Goal: Information Seeking & Learning: Learn about a topic

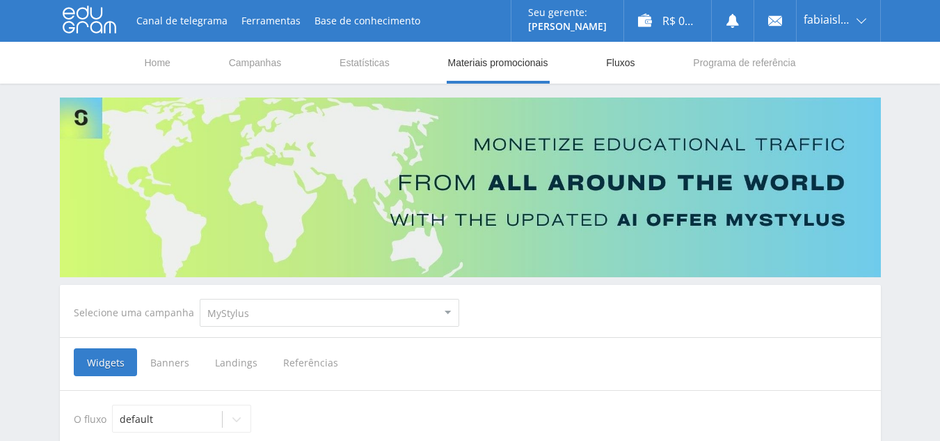
click at [625, 59] on link "Fluxos" at bounding box center [620, 63] width 31 height 42
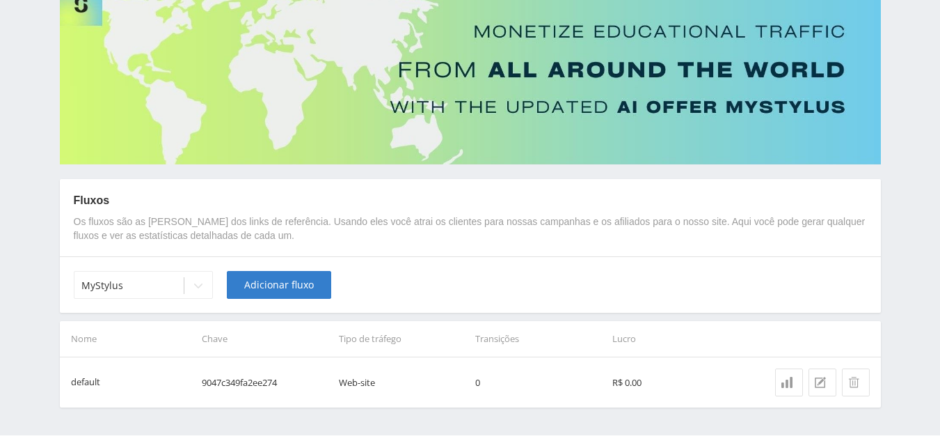
scroll to position [149, 0]
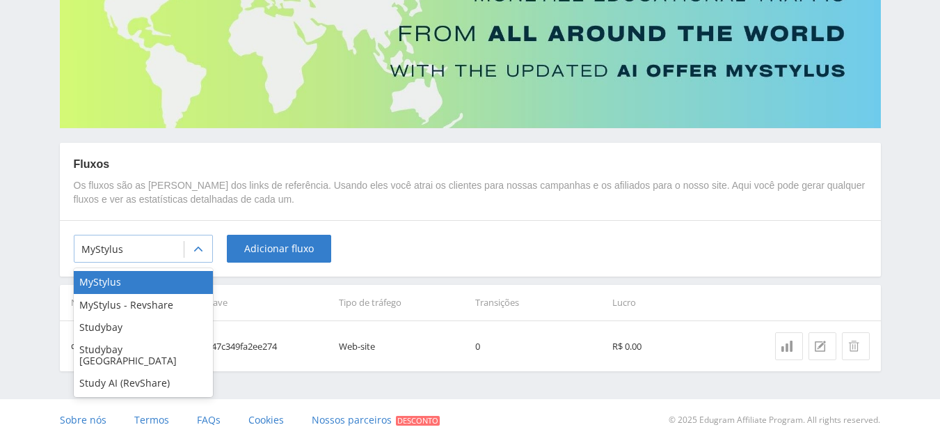
click at [180, 245] on div "MyStylus" at bounding box center [128, 248] width 109 height 19
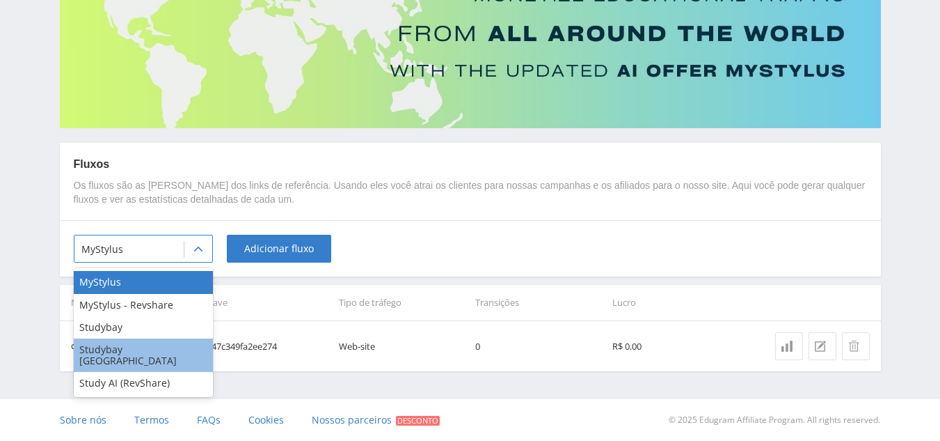
click at [141, 346] on div "Studybay [GEOGRAPHIC_DATA]" at bounding box center [143, 354] width 139 height 33
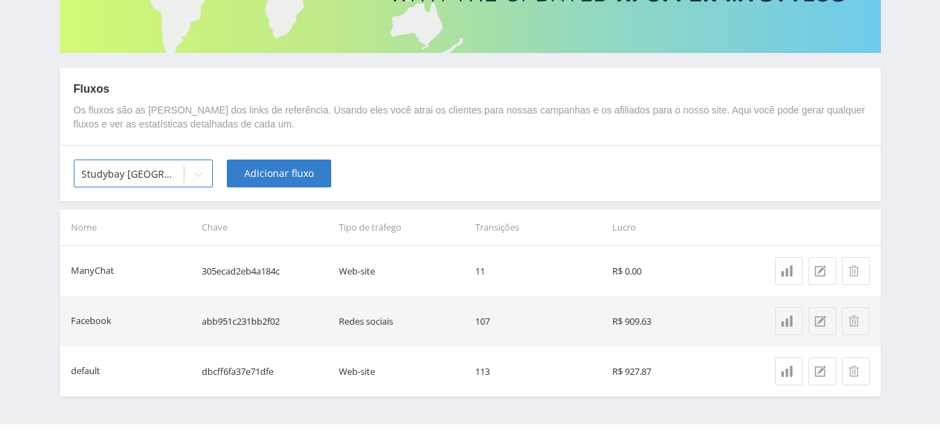
scroll to position [225, 0]
click at [790, 322] on icon at bounding box center [787, 320] width 11 height 11
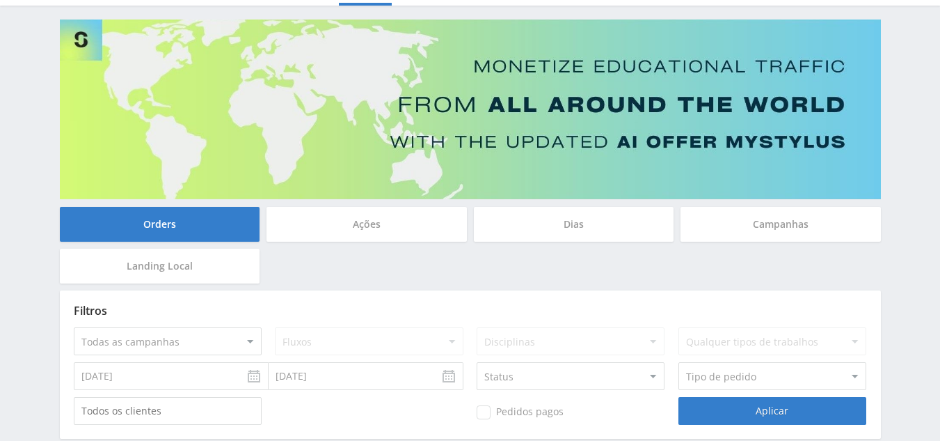
scroll to position [77, 0]
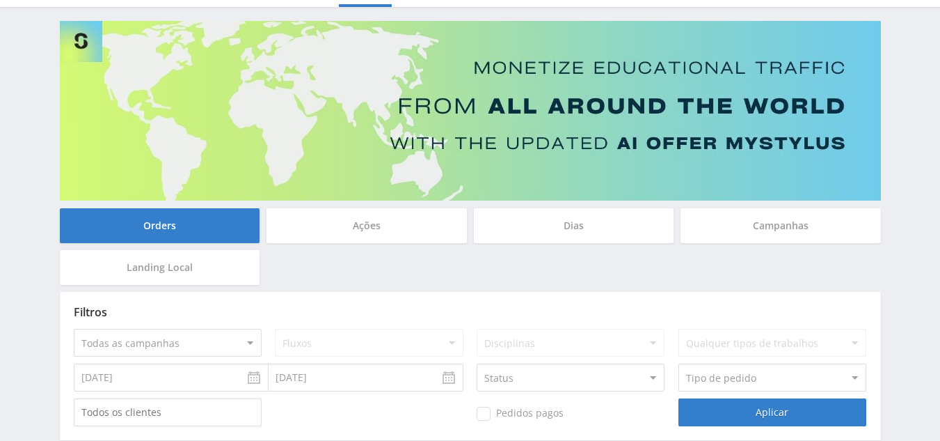
click at [780, 226] on div "Campanhas" at bounding box center [781, 225] width 200 height 35
click at [0, 0] on input "Campanhas" at bounding box center [0, 0] width 0 height 0
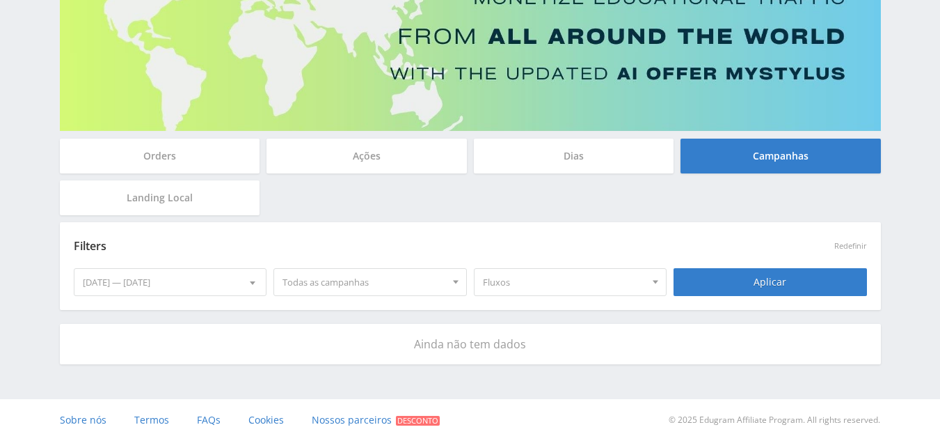
scroll to position [0, 0]
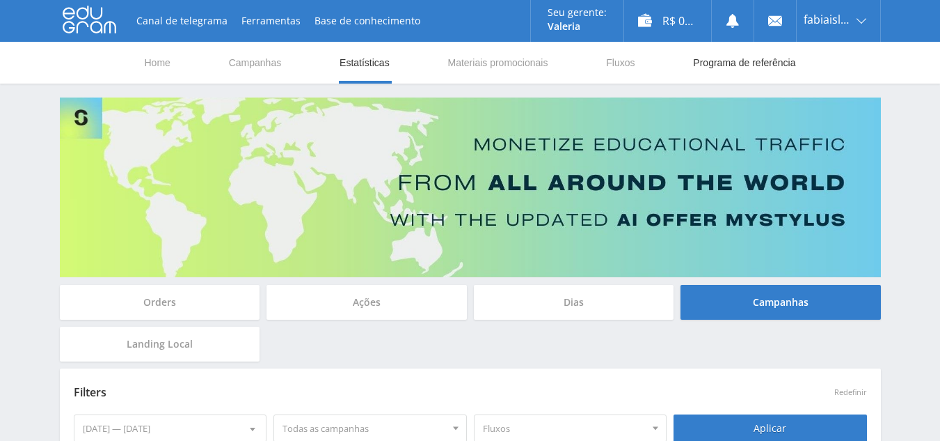
click at [773, 63] on link "Programa de referência" at bounding box center [744, 63] width 105 height 42
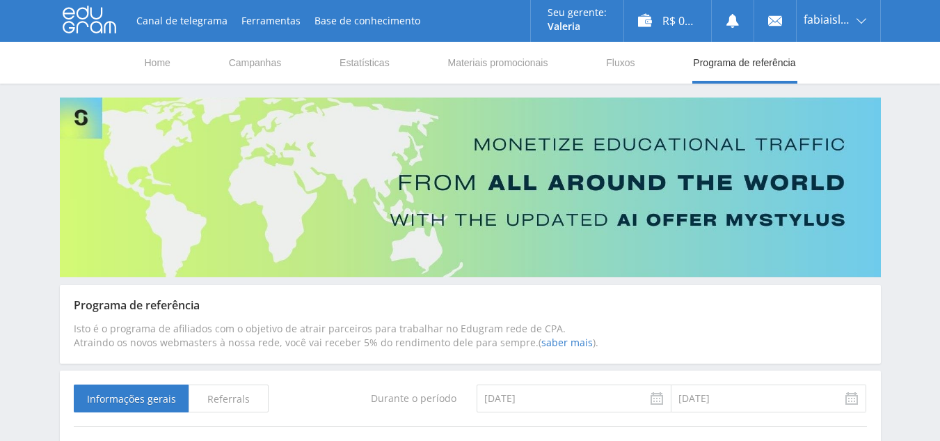
click at [233, 400] on span "Referrals" at bounding box center [229, 398] width 80 height 28
click at [0, 0] on input "Referrals" at bounding box center [0, 0] width 0 height 0
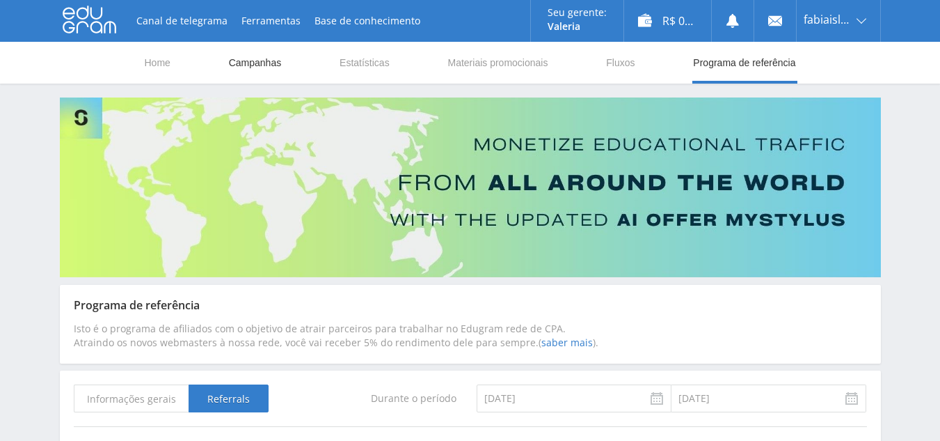
click at [235, 62] on link "Campanhas" at bounding box center [256, 63] width 56 height 42
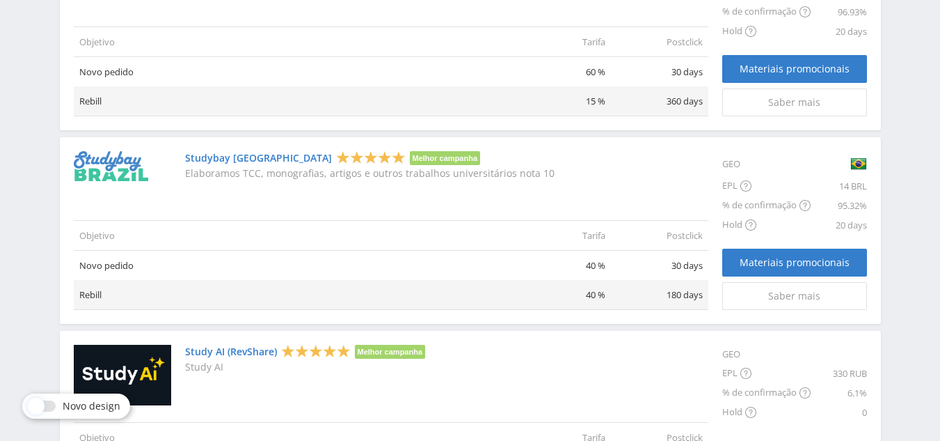
scroll to position [936, 0]
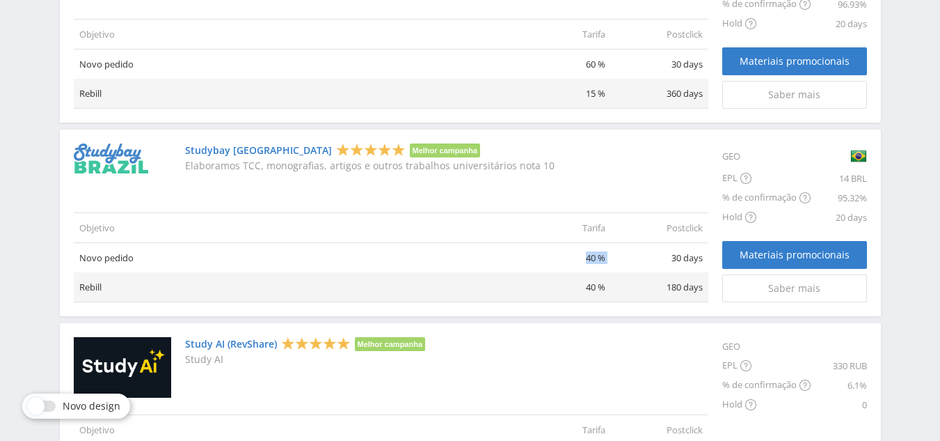
drag, startPoint x: 588, startPoint y: 254, endPoint x: 626, endPoint y: 271, distance: 41.8
click at [626, 271] on tr "Novo pedido 40 % 30 days" at bounding box center [391, 257] width 635 height 30
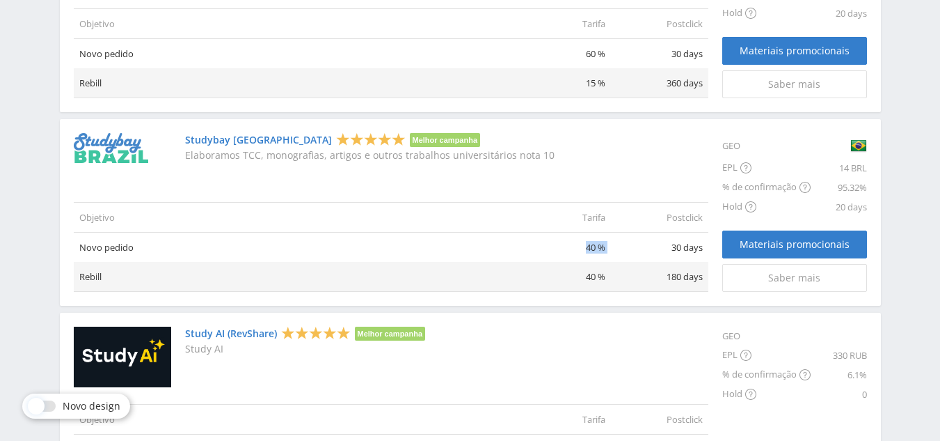
scroll to position [943, 0]
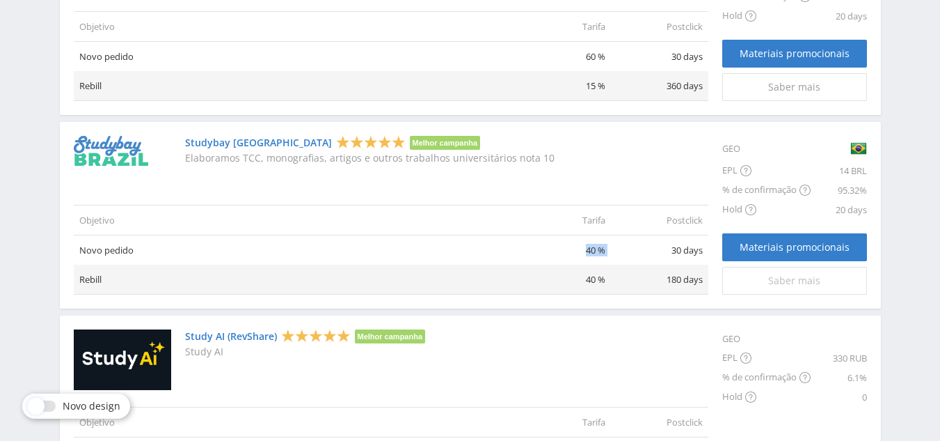
click at [823, 283] on div "Saber mais" at bounding box center [795, 280] width 110 height 11
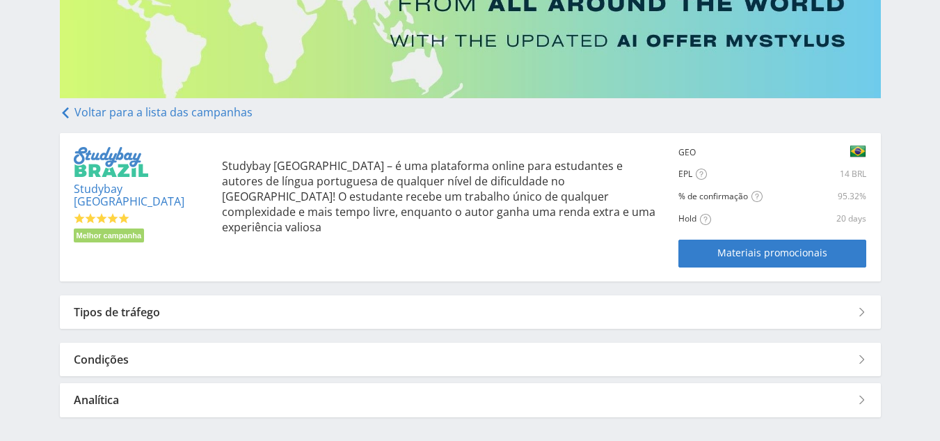
scroll to position [232, 0]
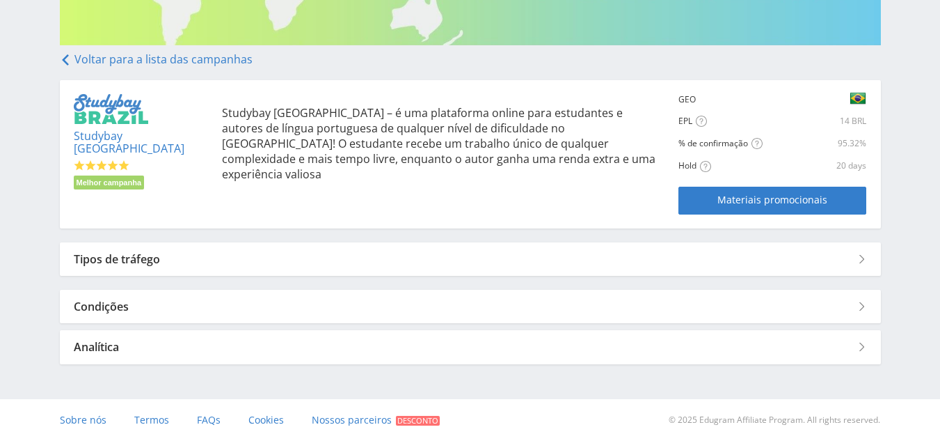
click at [462, 260] on div "Tipos de tráfego" at bounding box center [470, 258] width 821 height 33
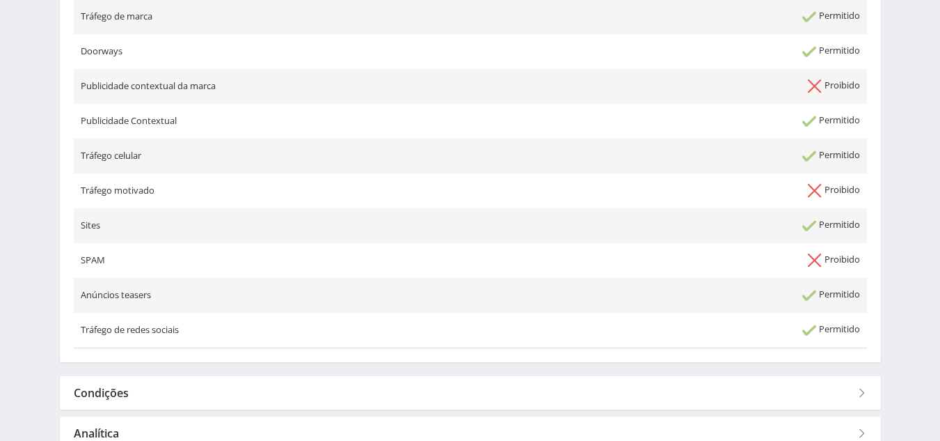
scroll to position [703, 0]
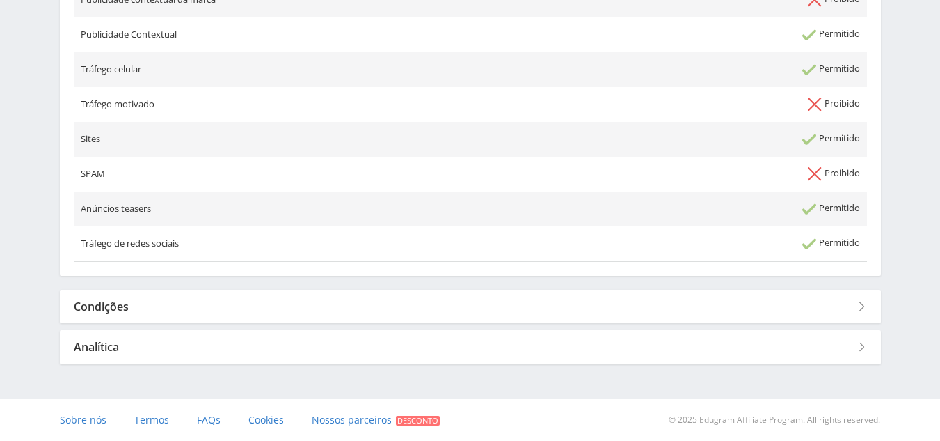
click at [862, 301] on div "Сondições" at bounding box center [470, 306] width 821 height 33
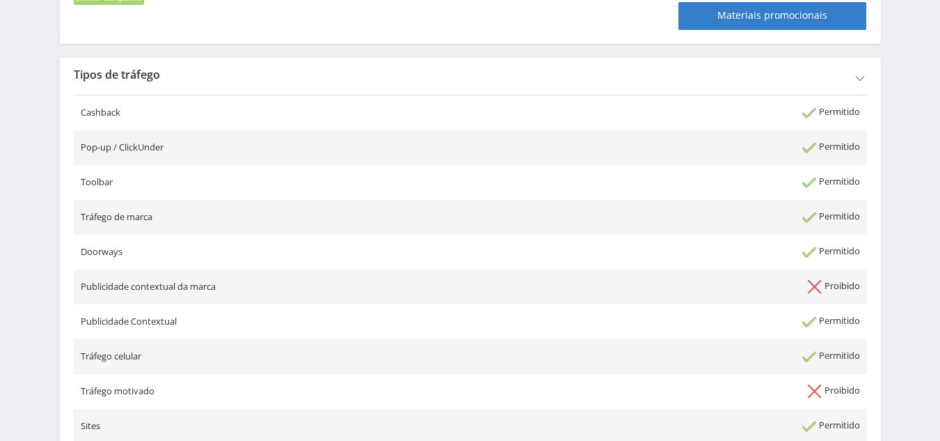
scroll to position [0, 0]
